Goal: Task Accomplishment & Management: Use online tool/utility

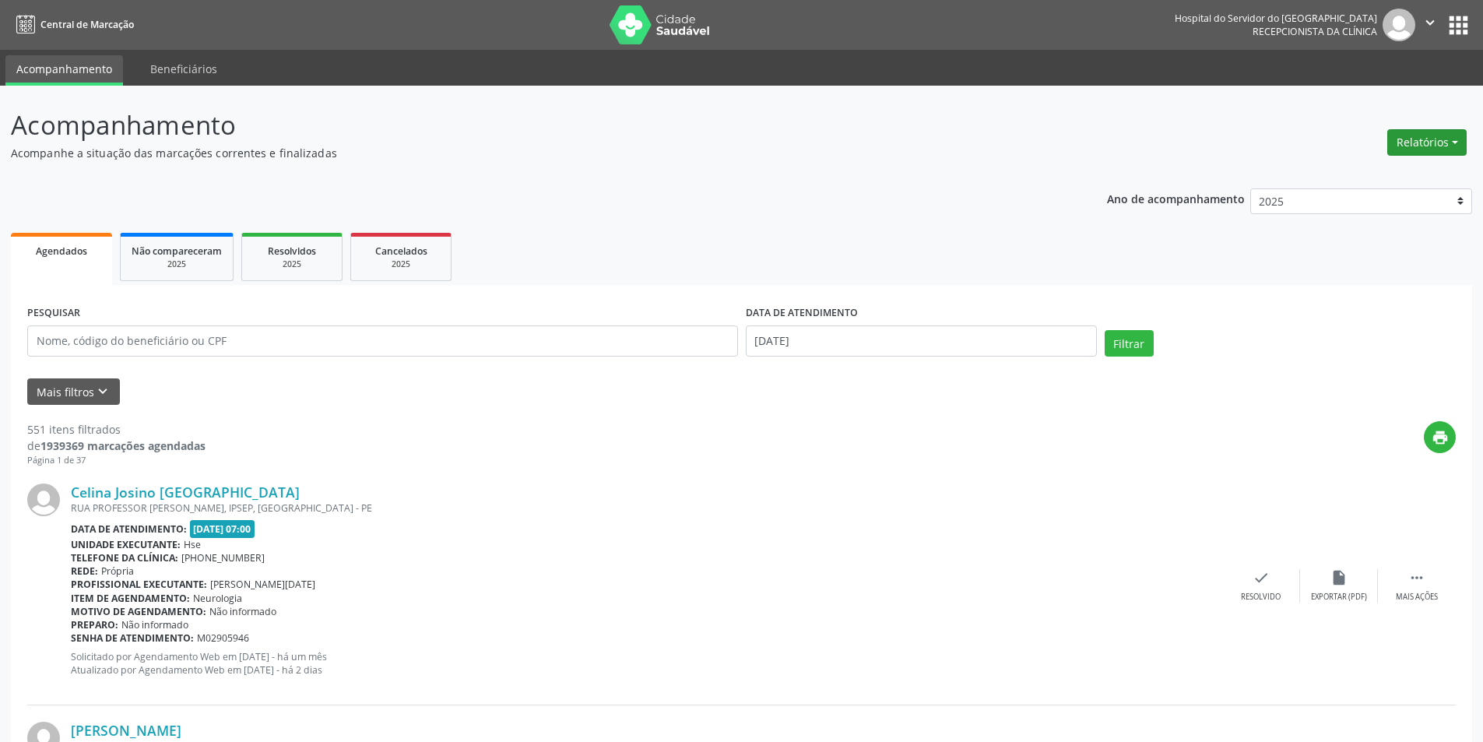
click at [1417, 139] on button "Relatórios" at bounding box center [1426, 142] width 79 height 26
click at [1353, 174] on link "Agendamentos" at bounding box center [1383, 176] width 167 height 22
select select "9"
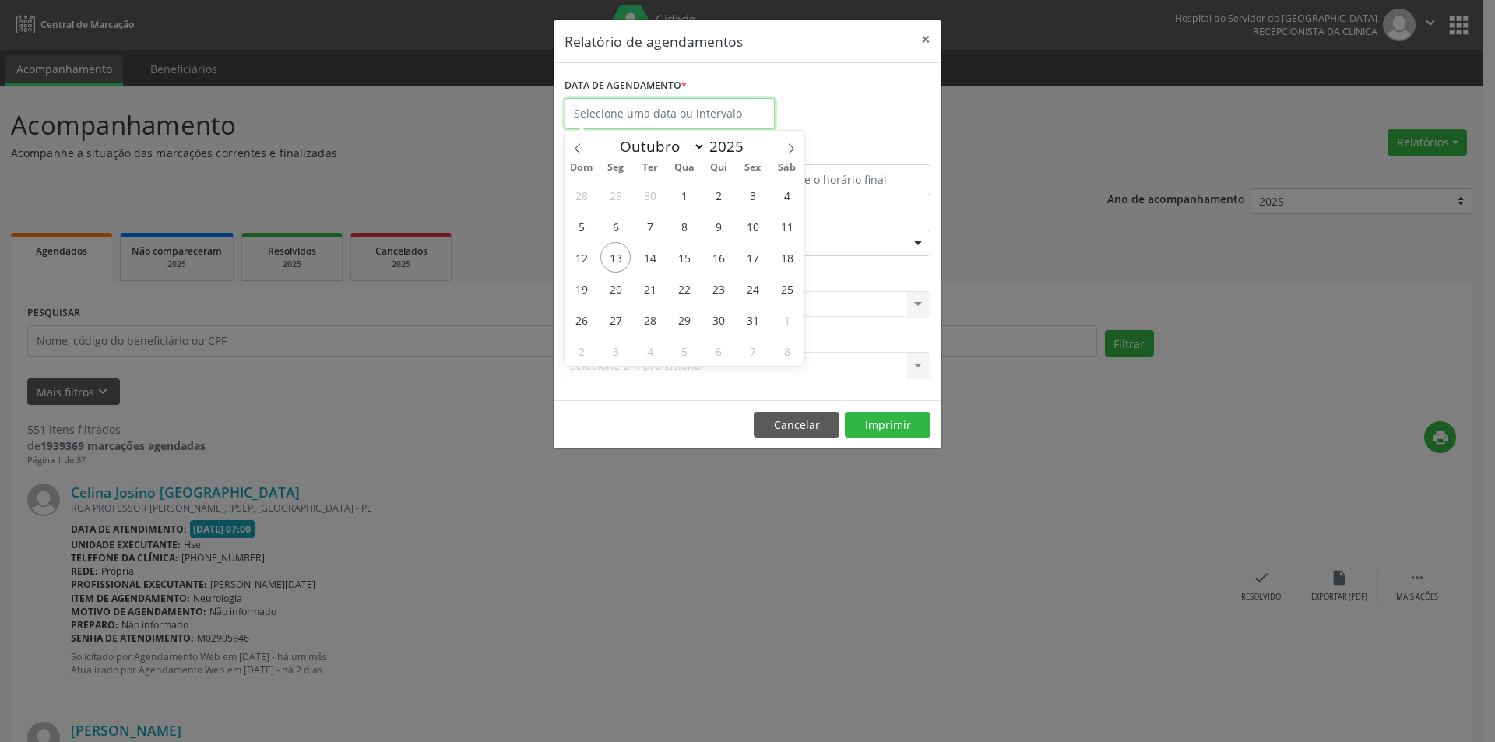
click at [663, 111] on input "text" at bounding box center [669, 113] width 210 height 31
click at [607, 259] on span "13" at bounding box center [615, 257] width 30 height 30
type input "[DATE]"
click at [621, 259] on span "13" at bounding box center [615, 257] width 30 height 30
select select "9"
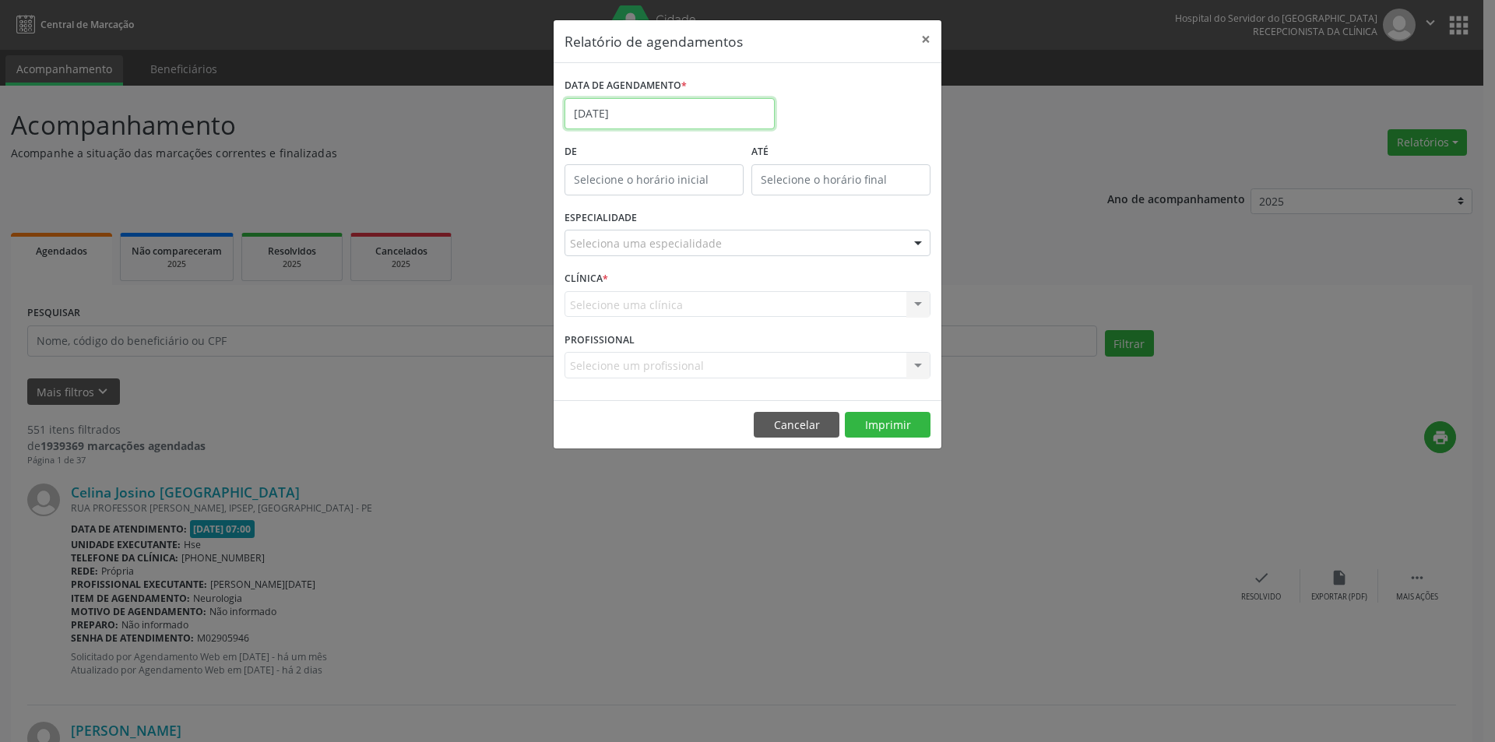
click at [629, 104] on input "[DATE]" at bounding box center [669, 113] width 210 height 31
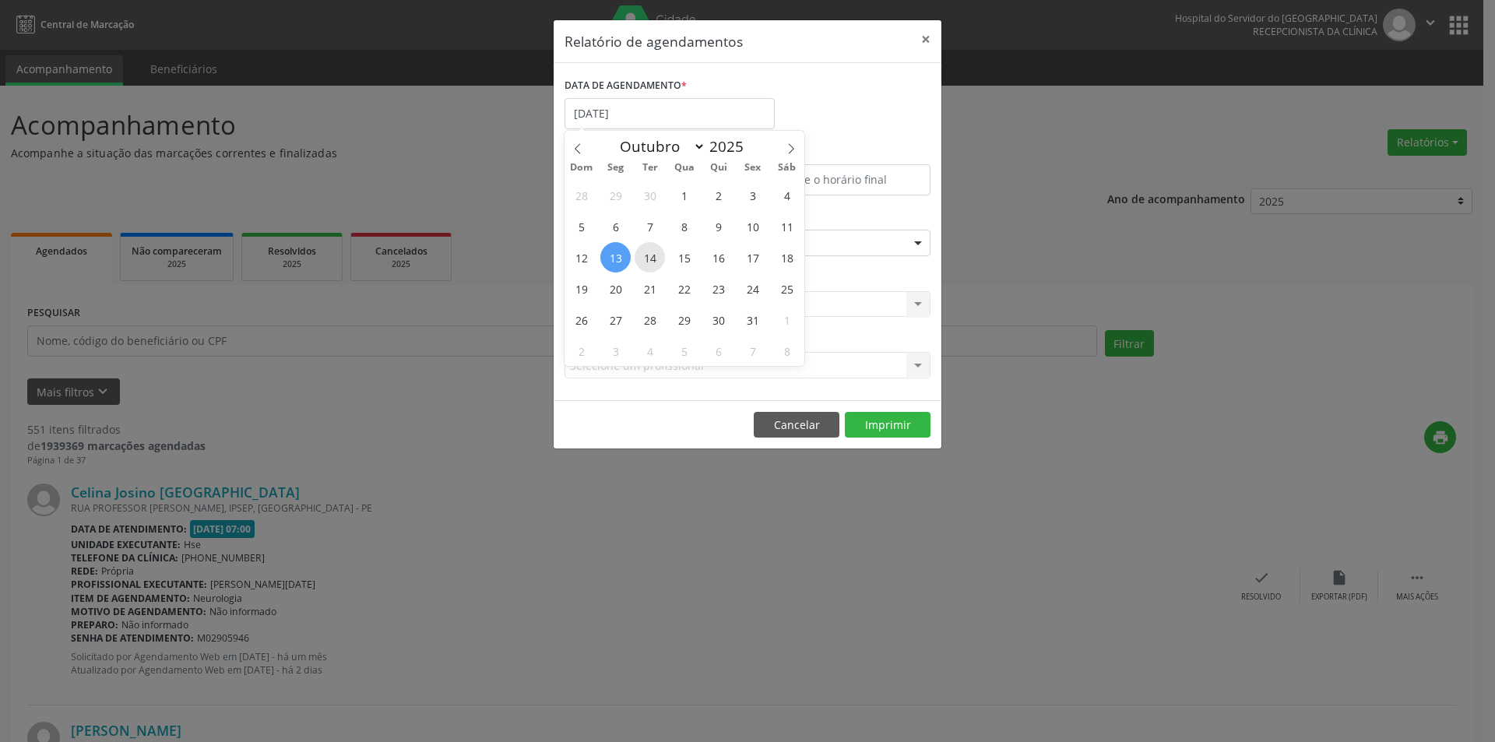
click at [650, 261] on span "14" at bounding box center [650, 257] width 30 height 30
type input "[DATE]"
click at [650, 261] on span "14" at bounding box center [650, 257] width 30 height 30
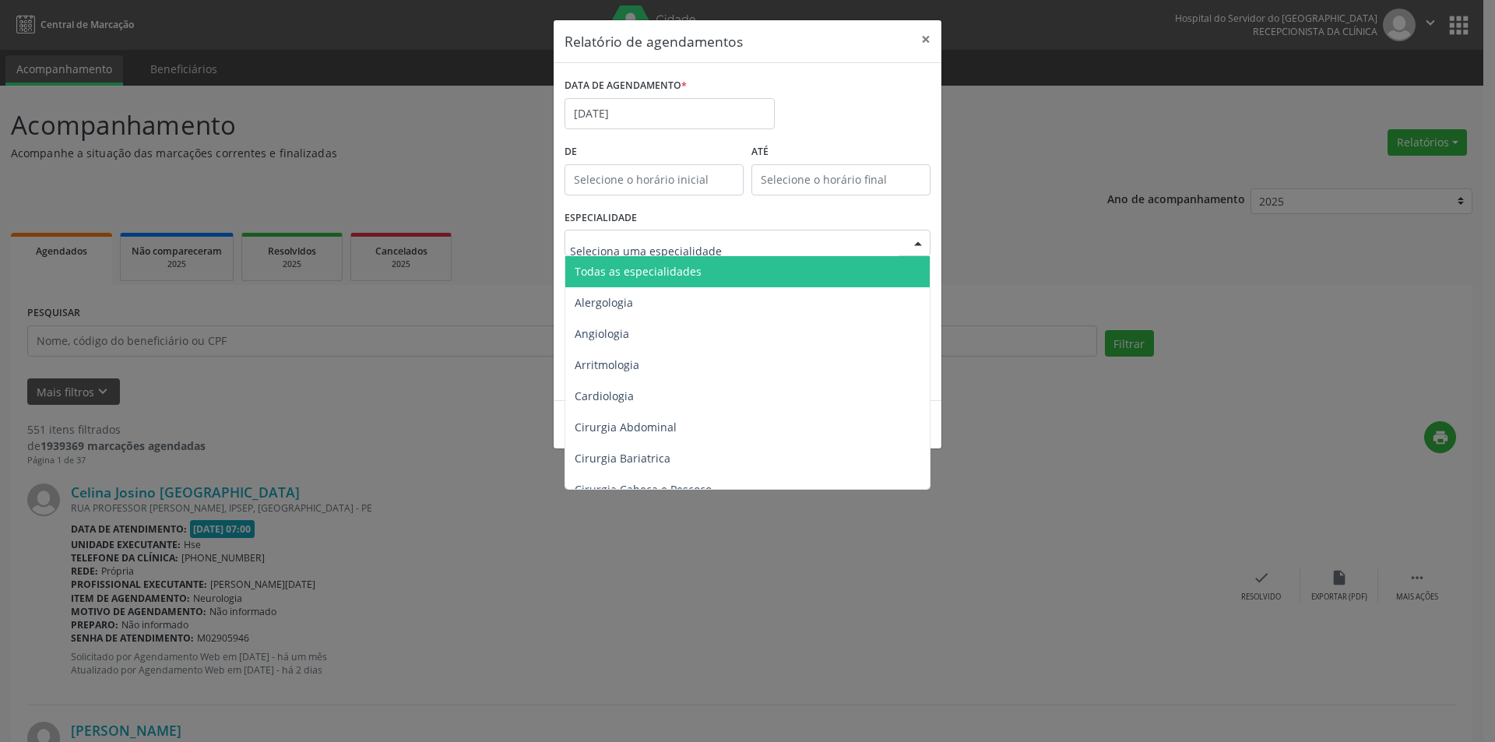
click at [638, 266] on span "Todas as especialidades" at bounding box center [638, 271] width 127 height 15
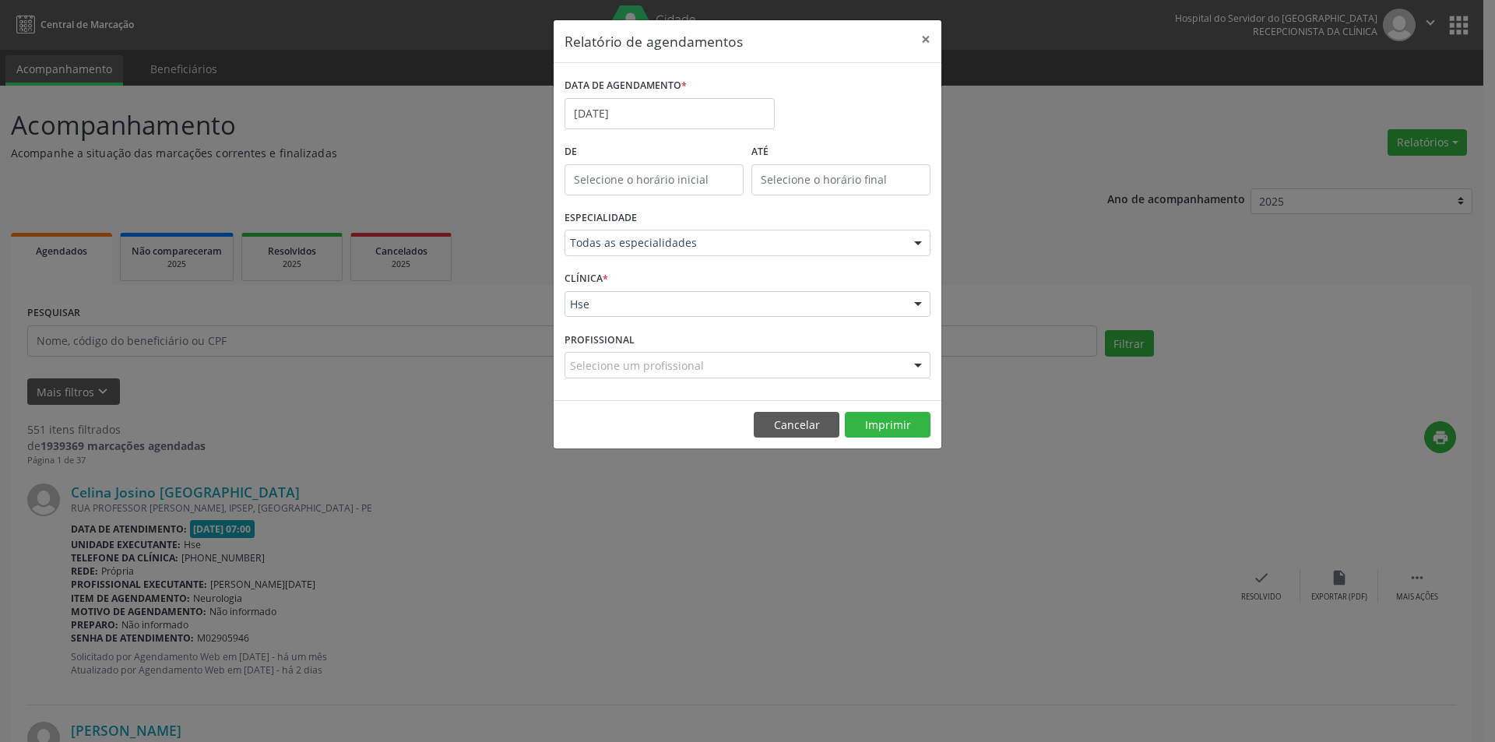
drag, startPoint x: 633, startPoint y: 303, endPoint x: 631, endPoint y: 330, distance: 27.4
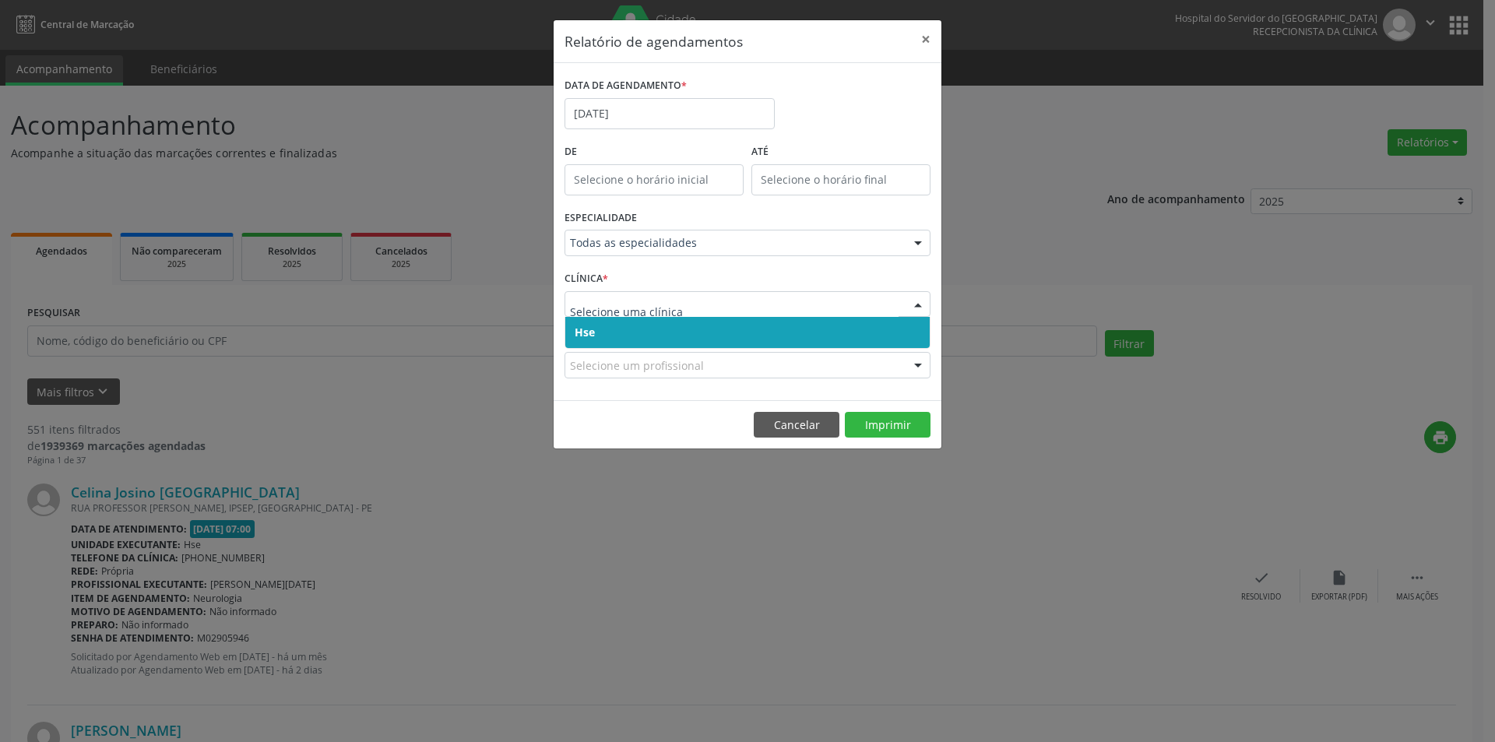
click at [632, 321] on span "Hse" at bounding box center [747, 332] width 364 height 31
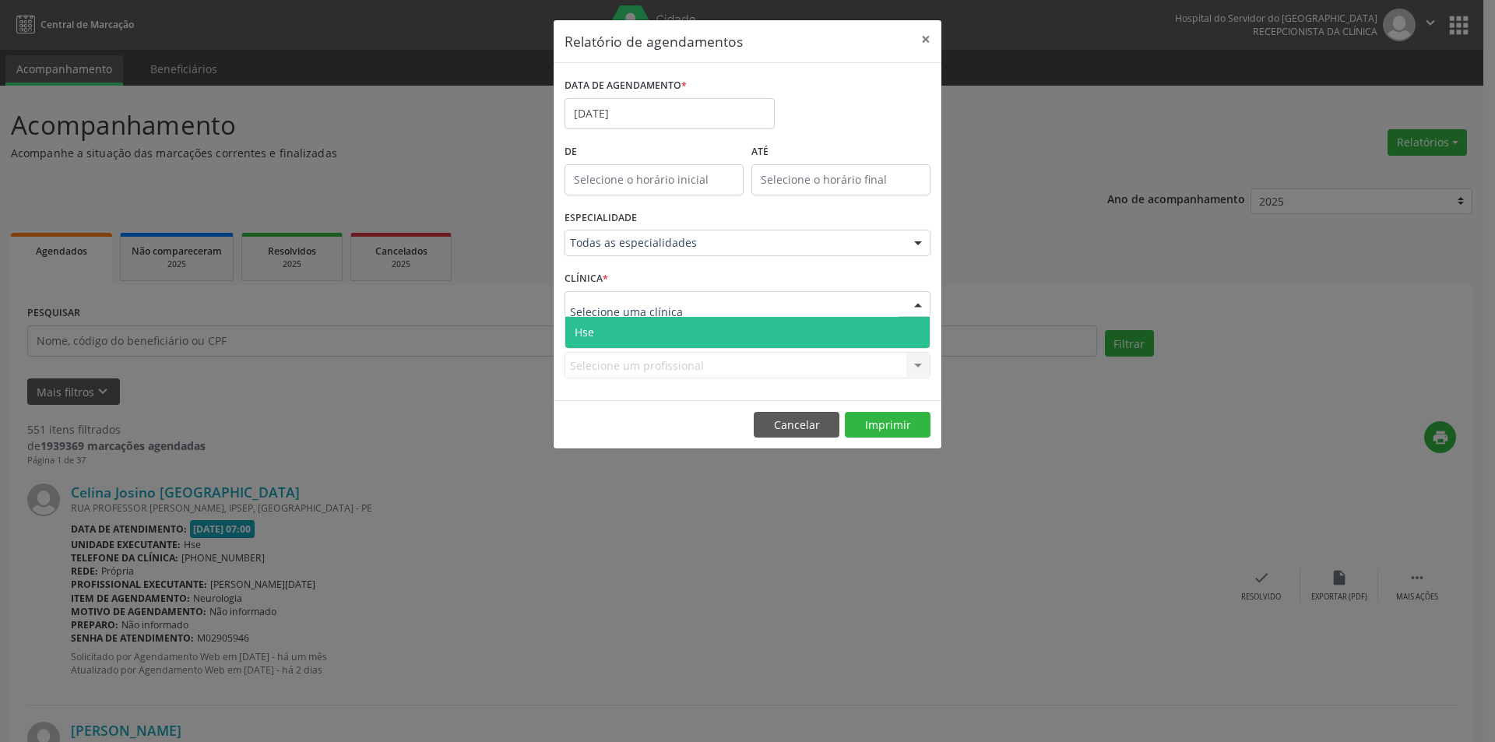
click at [639, 329] on span "Hse" at bounding box center [747, 332] width 364 height 31
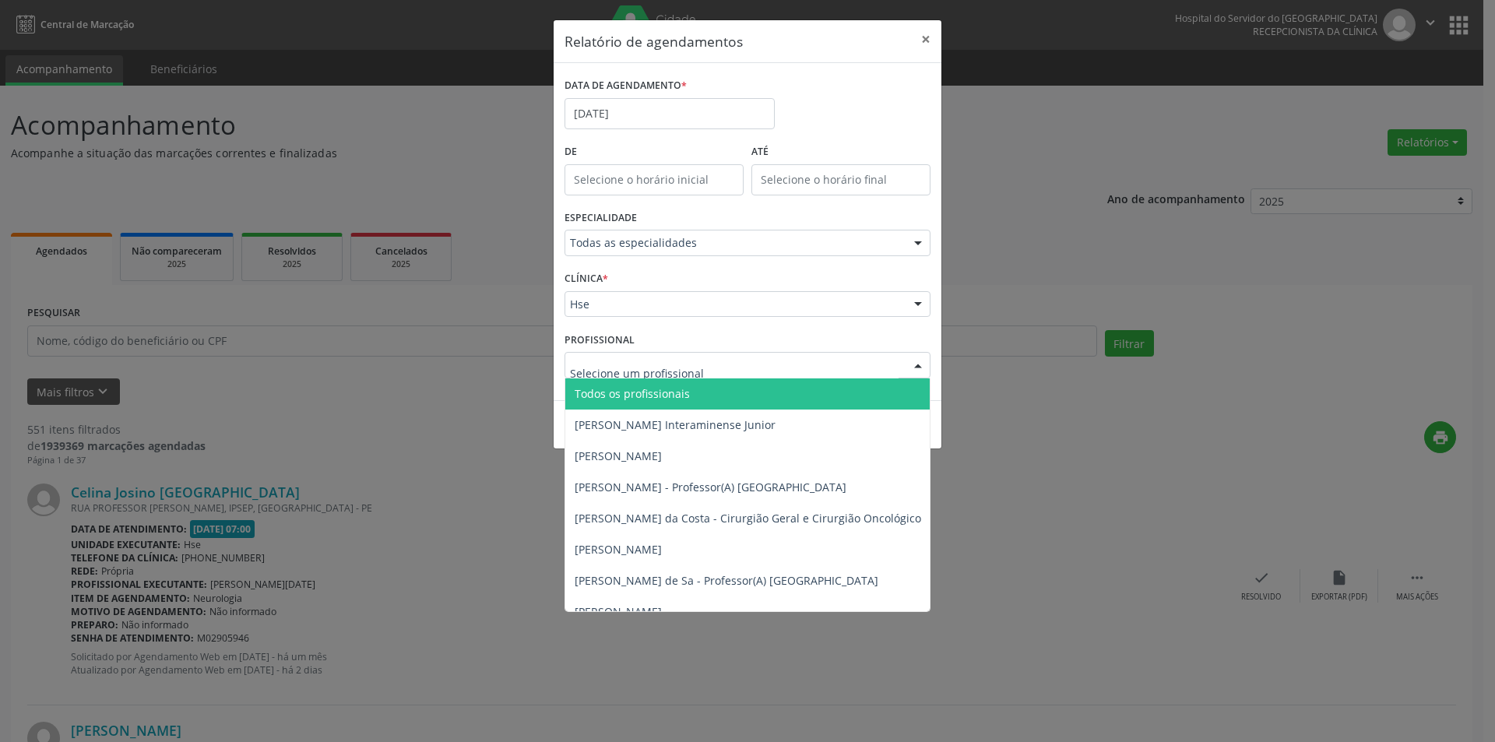
click at [650, 398] on span "Todos os profissionais" at bounding box center [632, 393] width 115 height 15
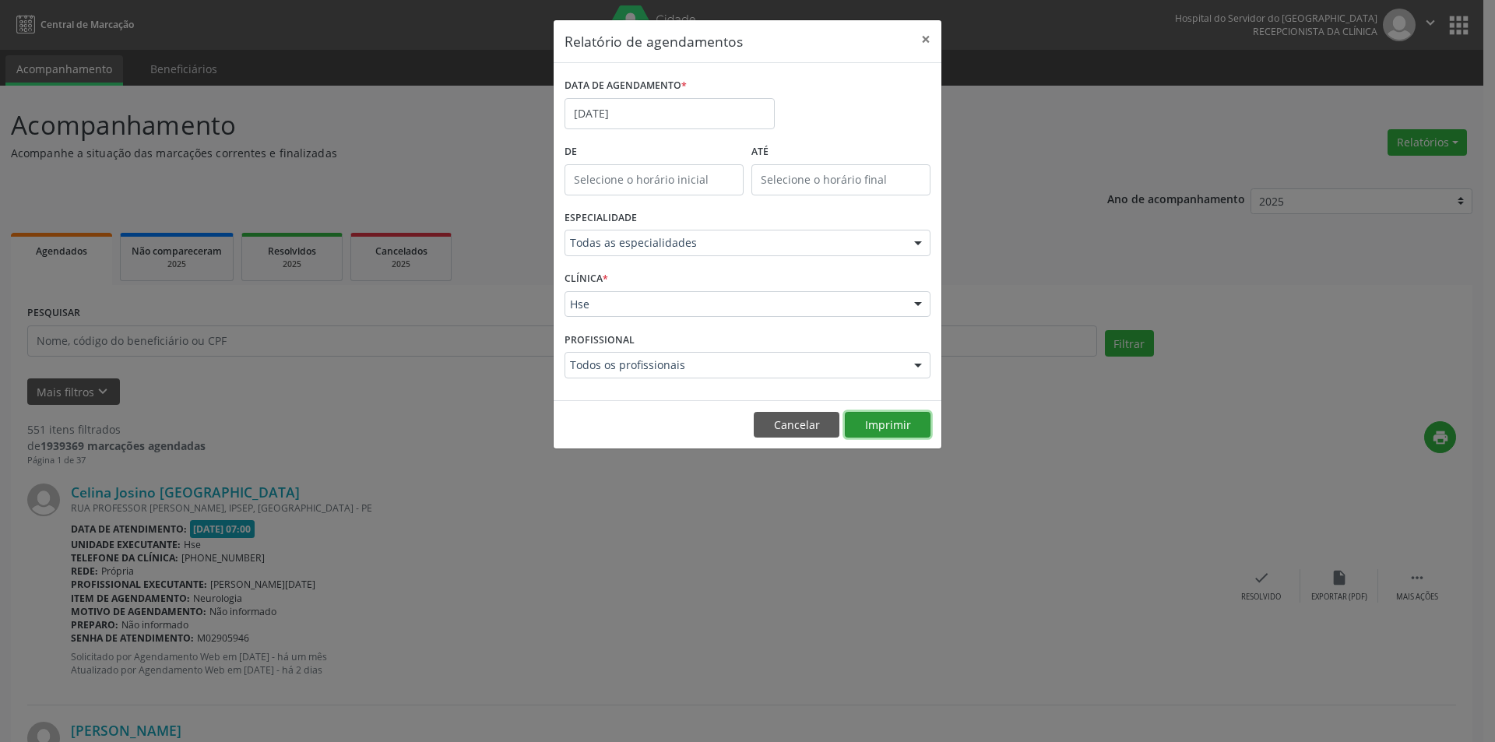
click at [920, 424] on button "Imprimir" at bounding box center [888, 425] width 86 height 26
